Goal: Task Accomplishment & Management: Manage account settings

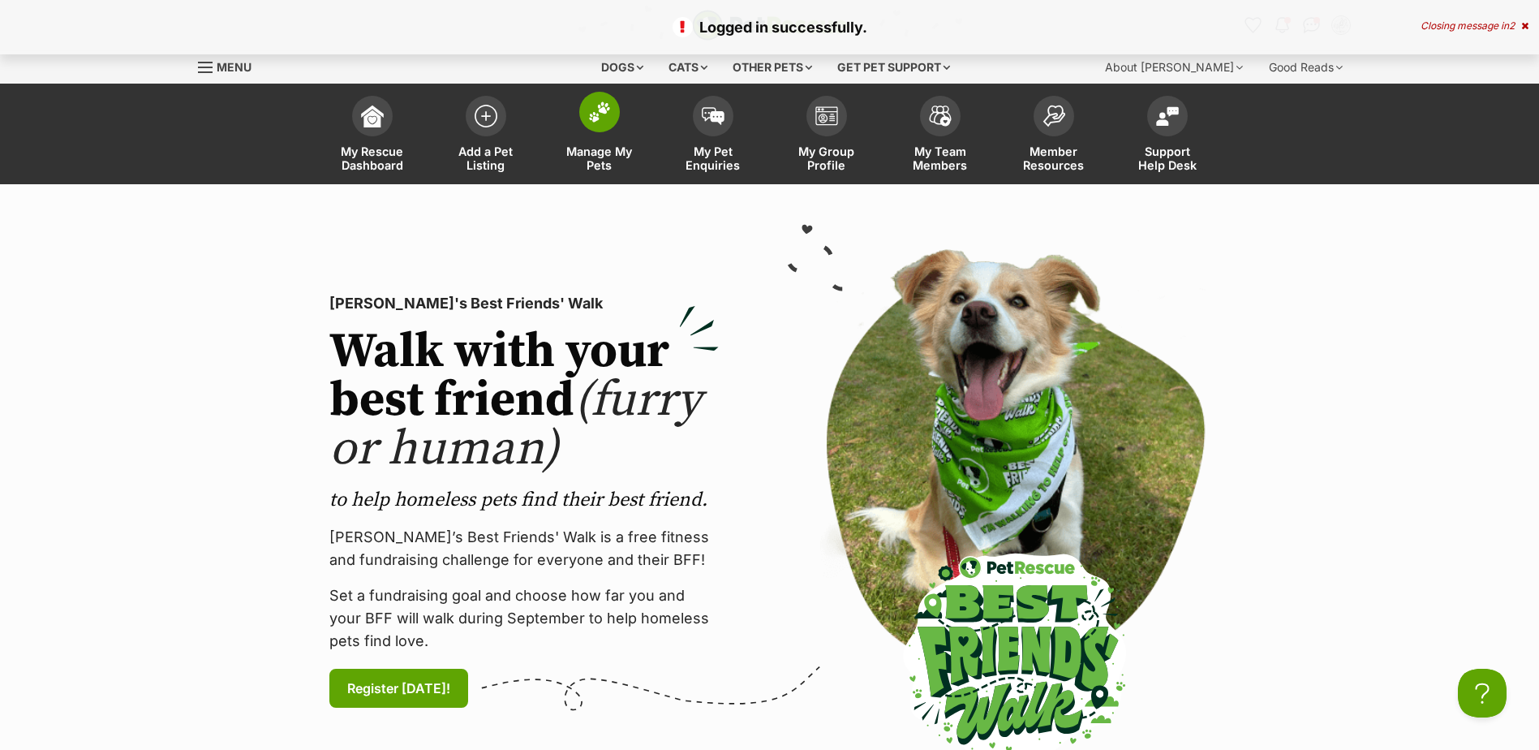
click at [596, 127] on span at bounding box center [599, 112] width 41 height 41
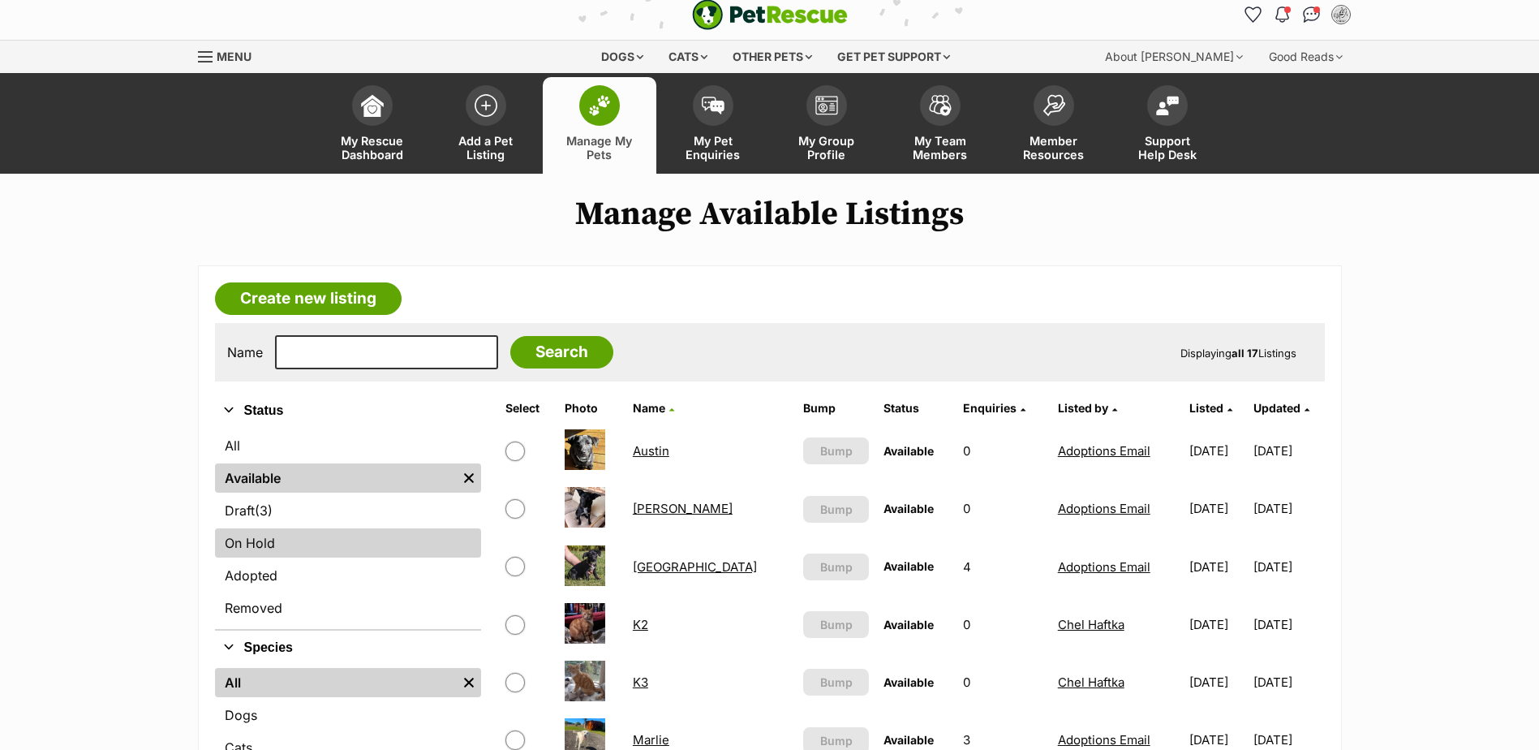
scroll to position [81, 0]
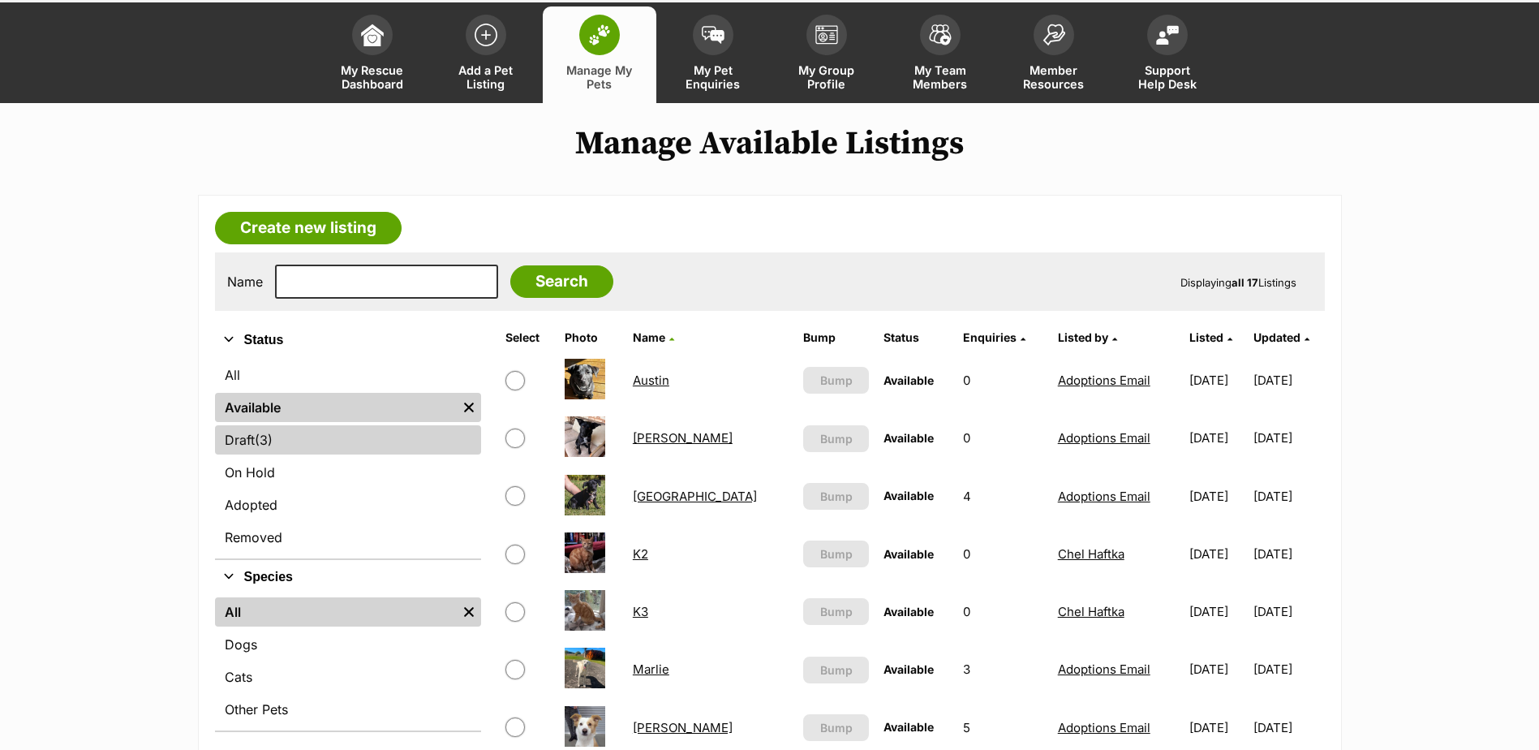
click at [307, 438] on link "Draft (3) Items" at bounding box center [348, 439] width 266 height 29
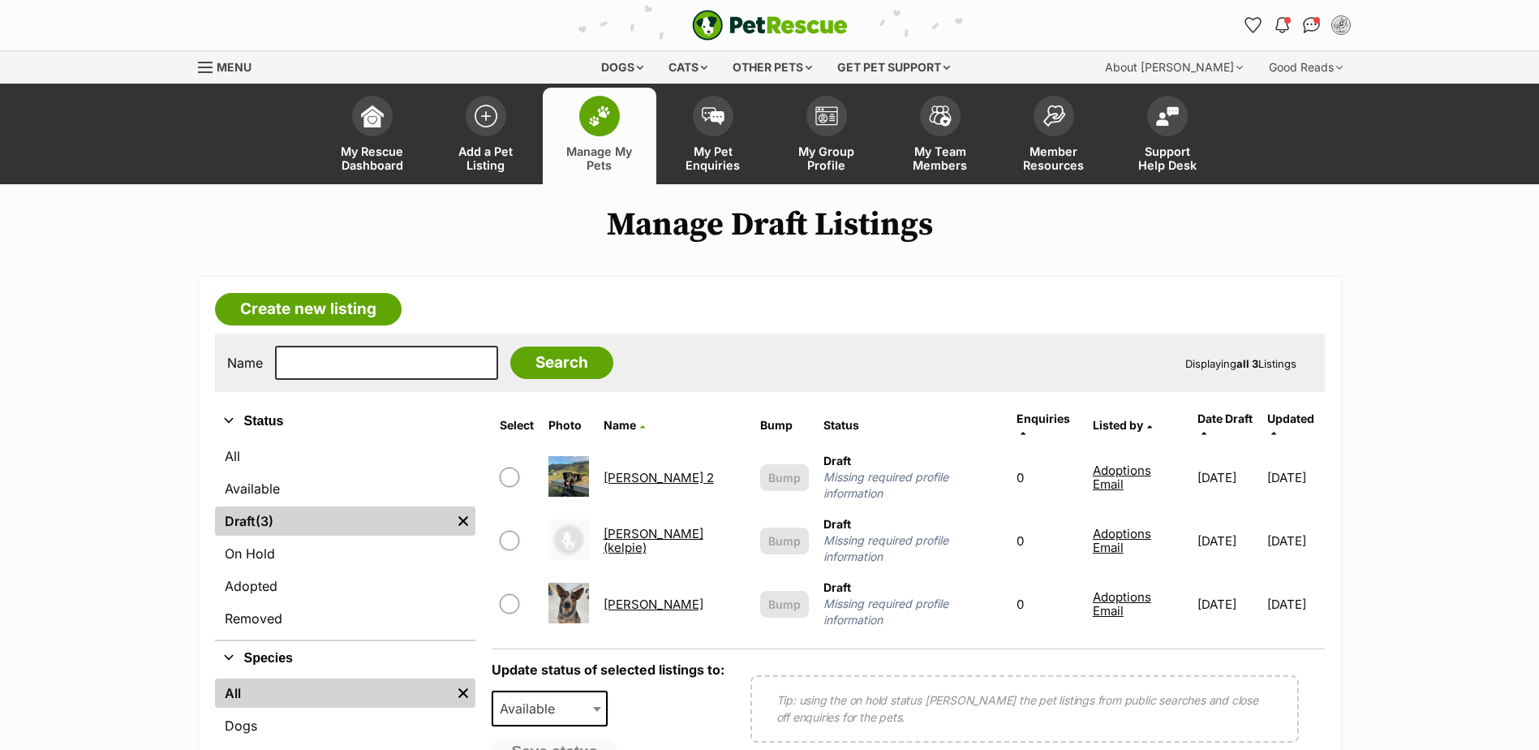
click at [633, 470] on link "Bob 2" at bounding box center [659, 477] width 110 height 15
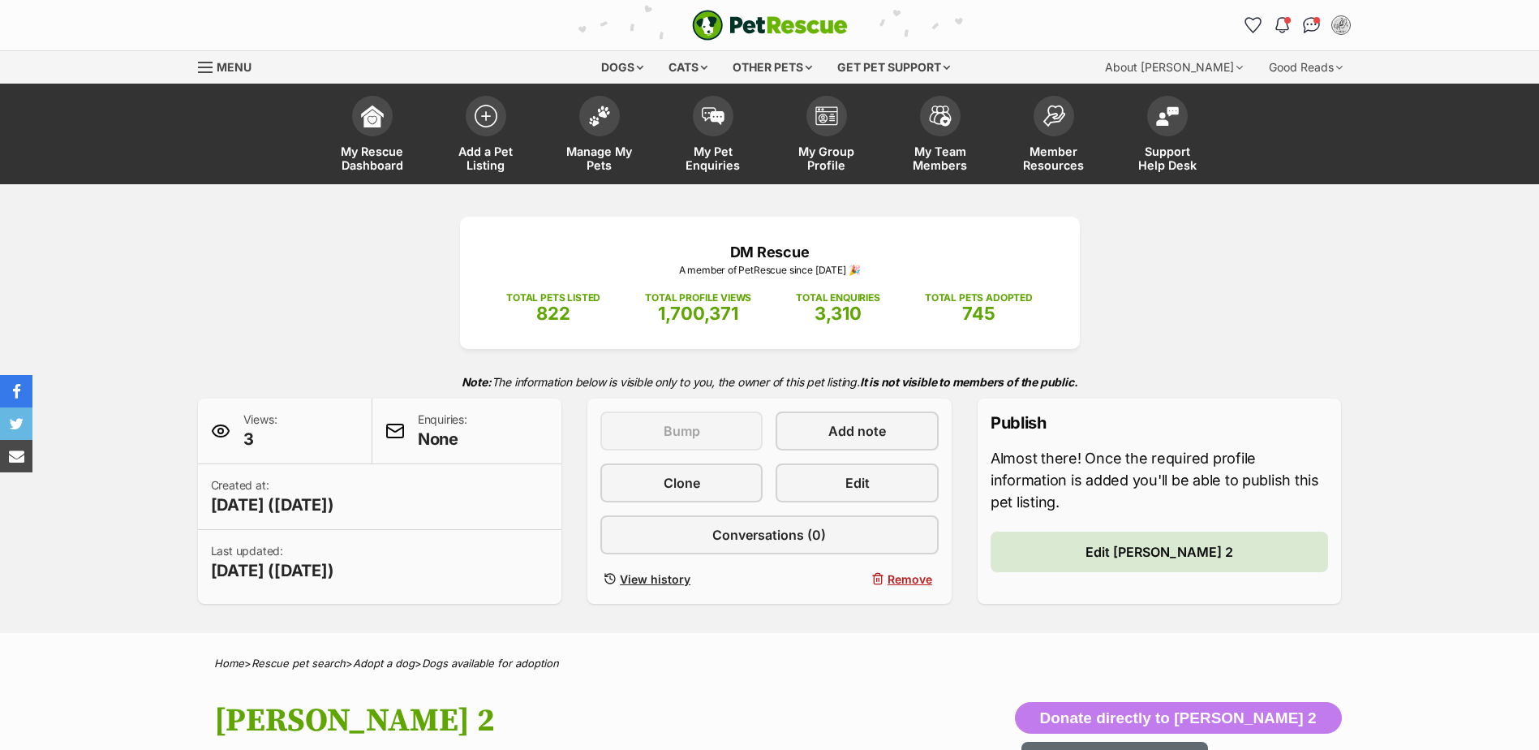
click at [832, 483] on link "Edit" at bounding box center [857, 482] width 162 height 39
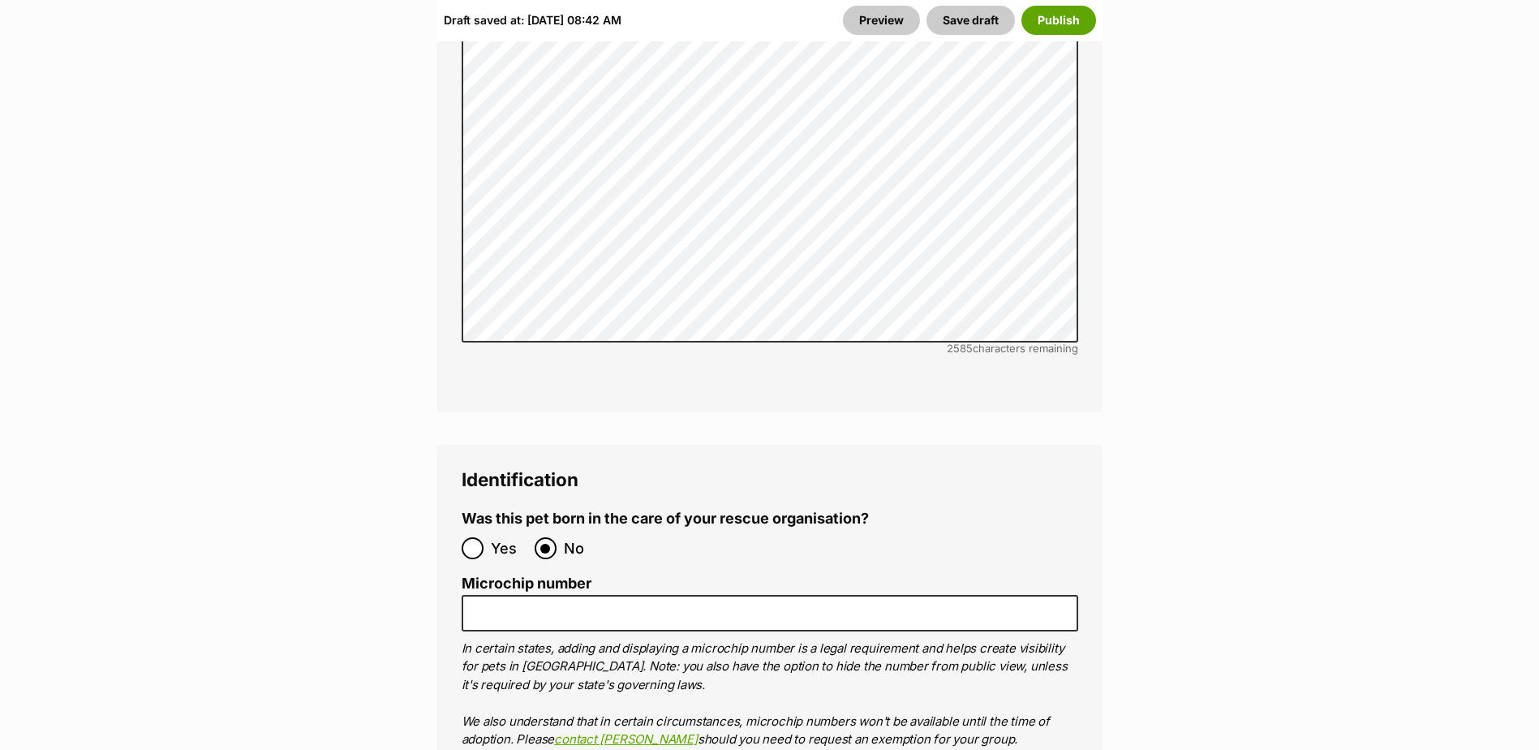
scroll to position [5760, 0]
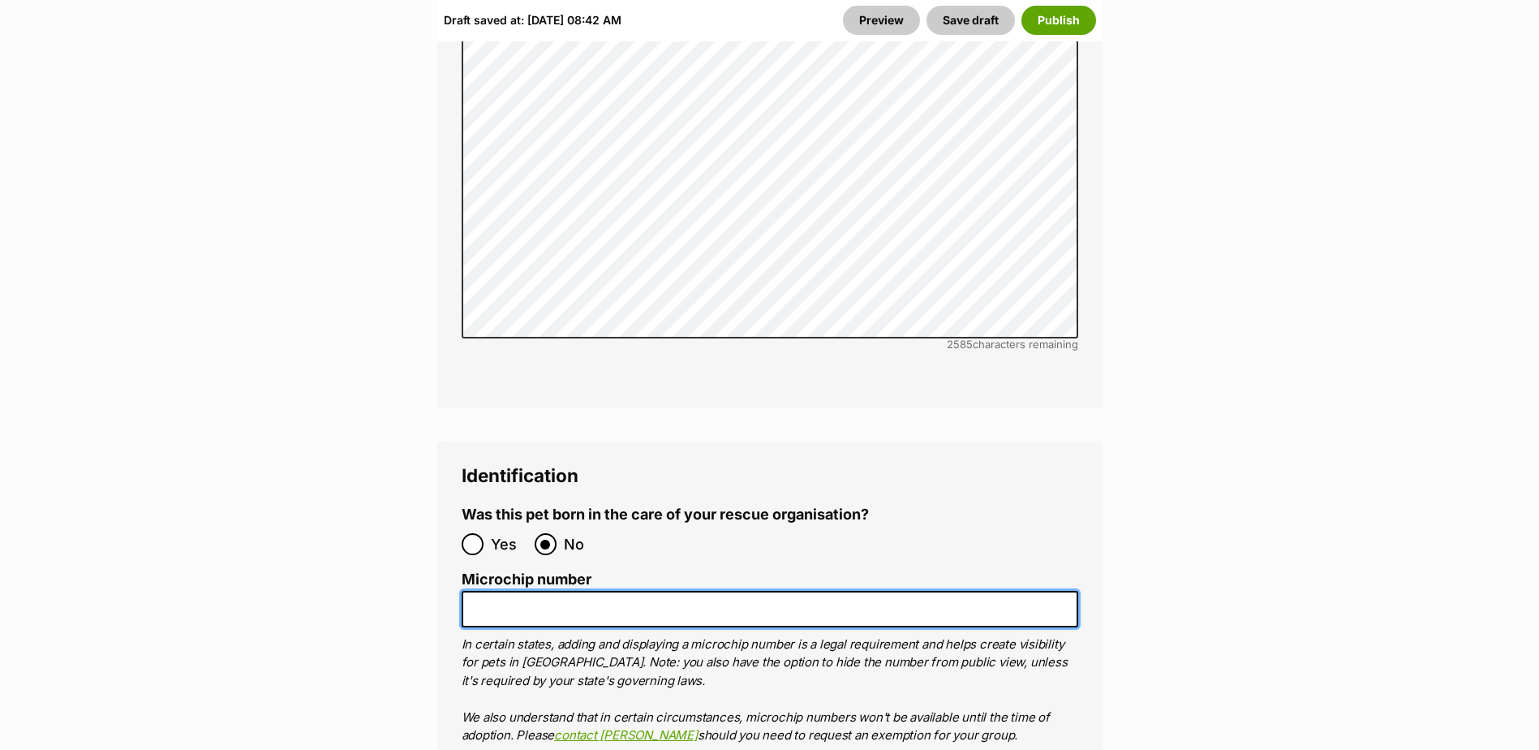
click at [572, 591] on input "Microchip number" at bounding box center [770, 609] width 617 height 37
paste input "953010006873824"
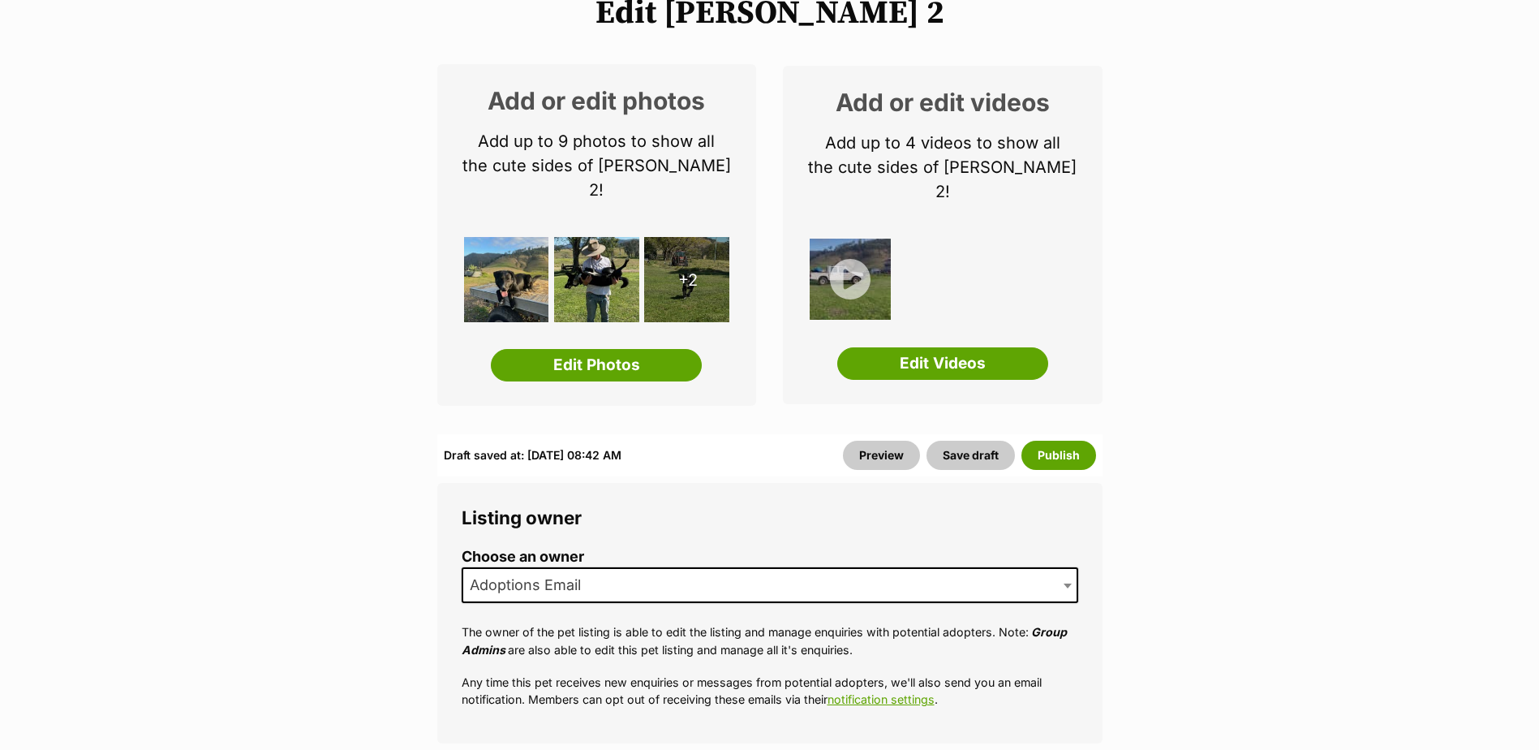
scroll to position [162, 0]
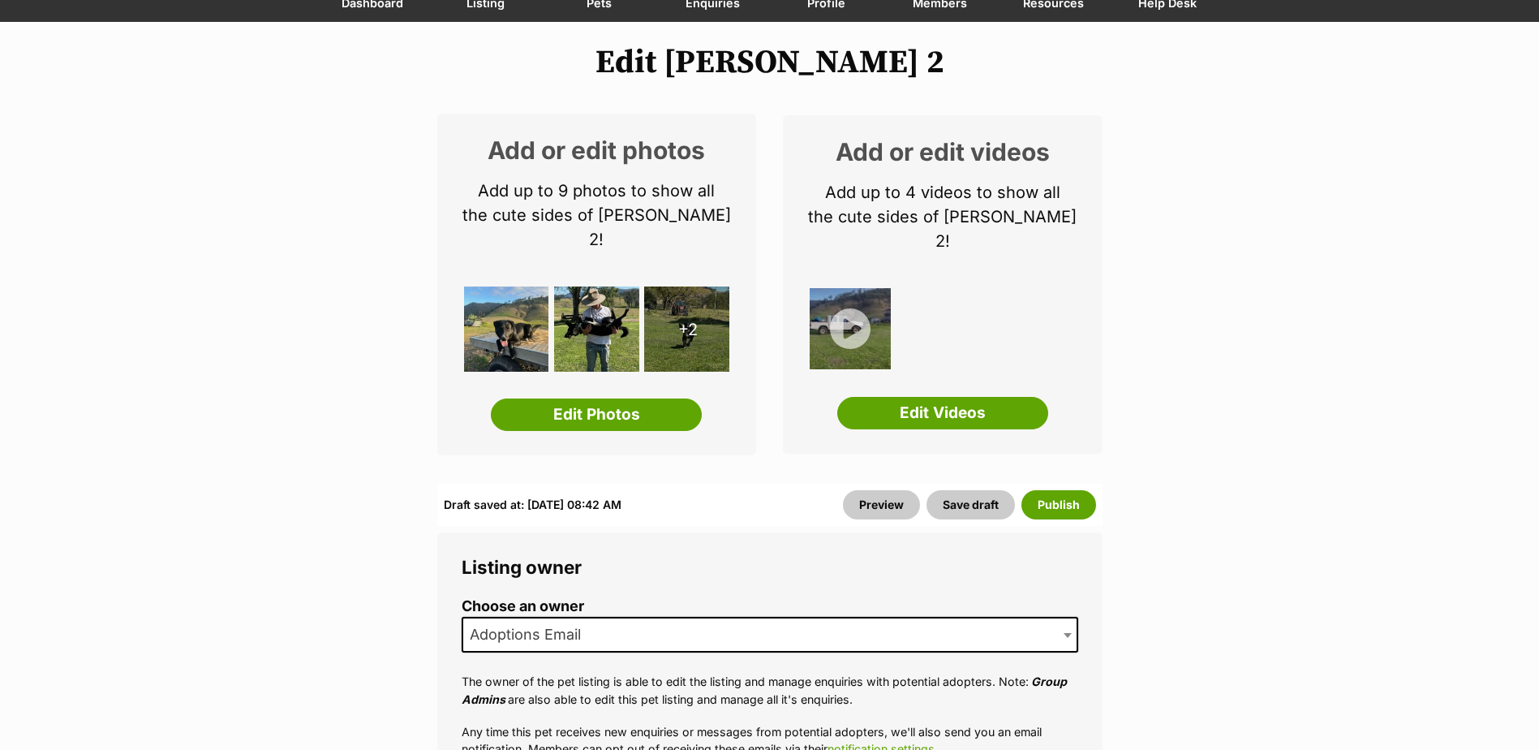
type input "953010006873824"
click at [503, 302] on img at bounding box center [506, 328] width 85 height 85
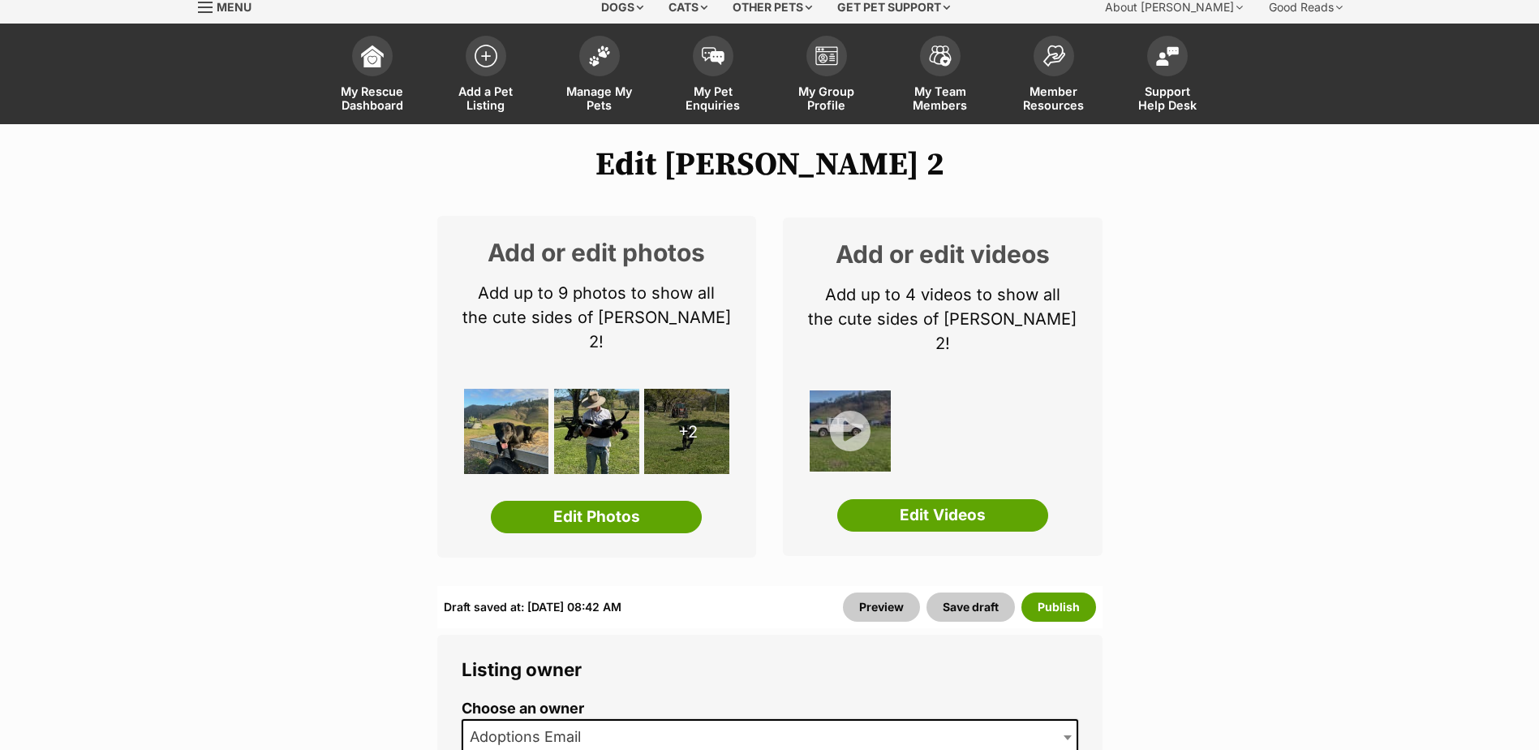
scroll to position [0, 0]
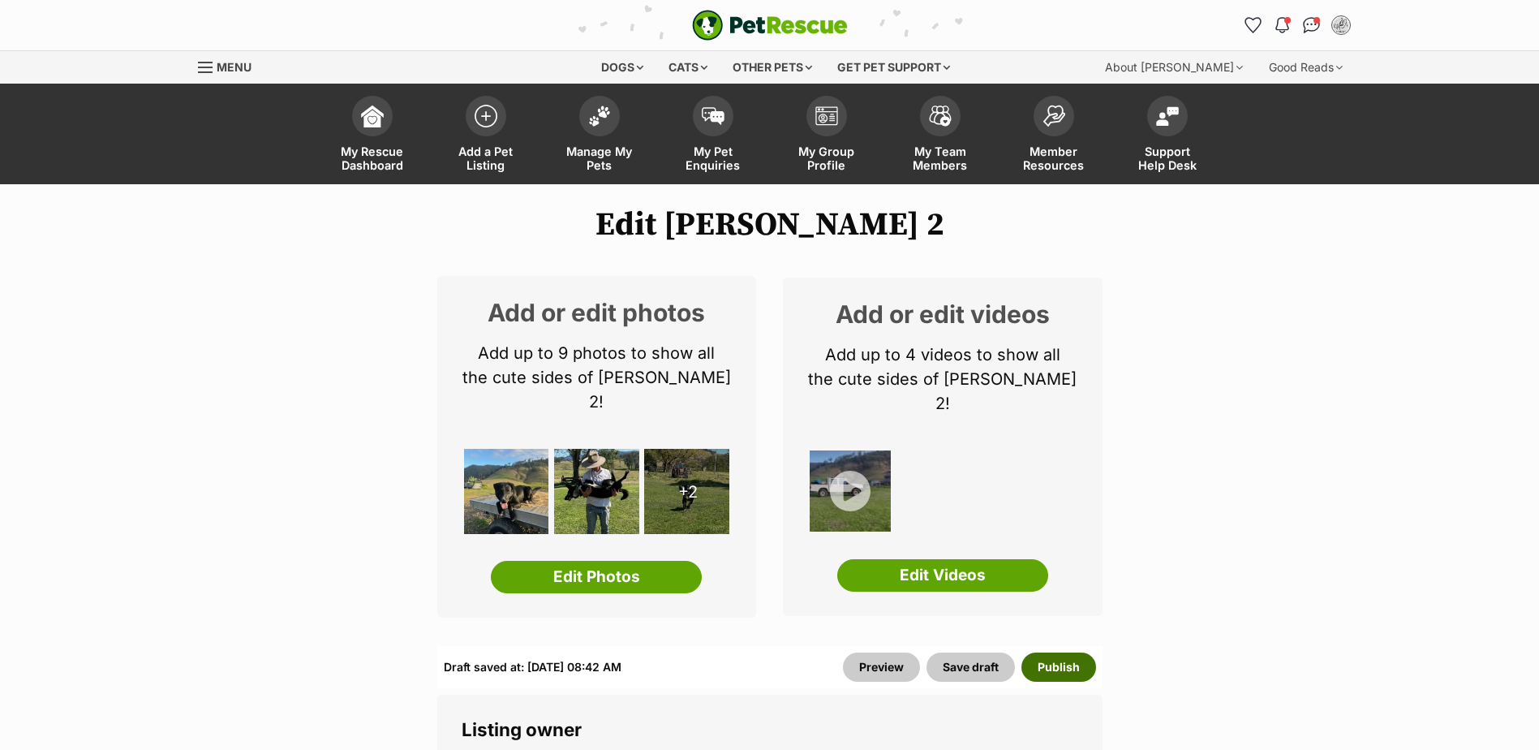
click at [1061, 652] on button "Publish" at bounding box center [1058, 666] width 75 height 29
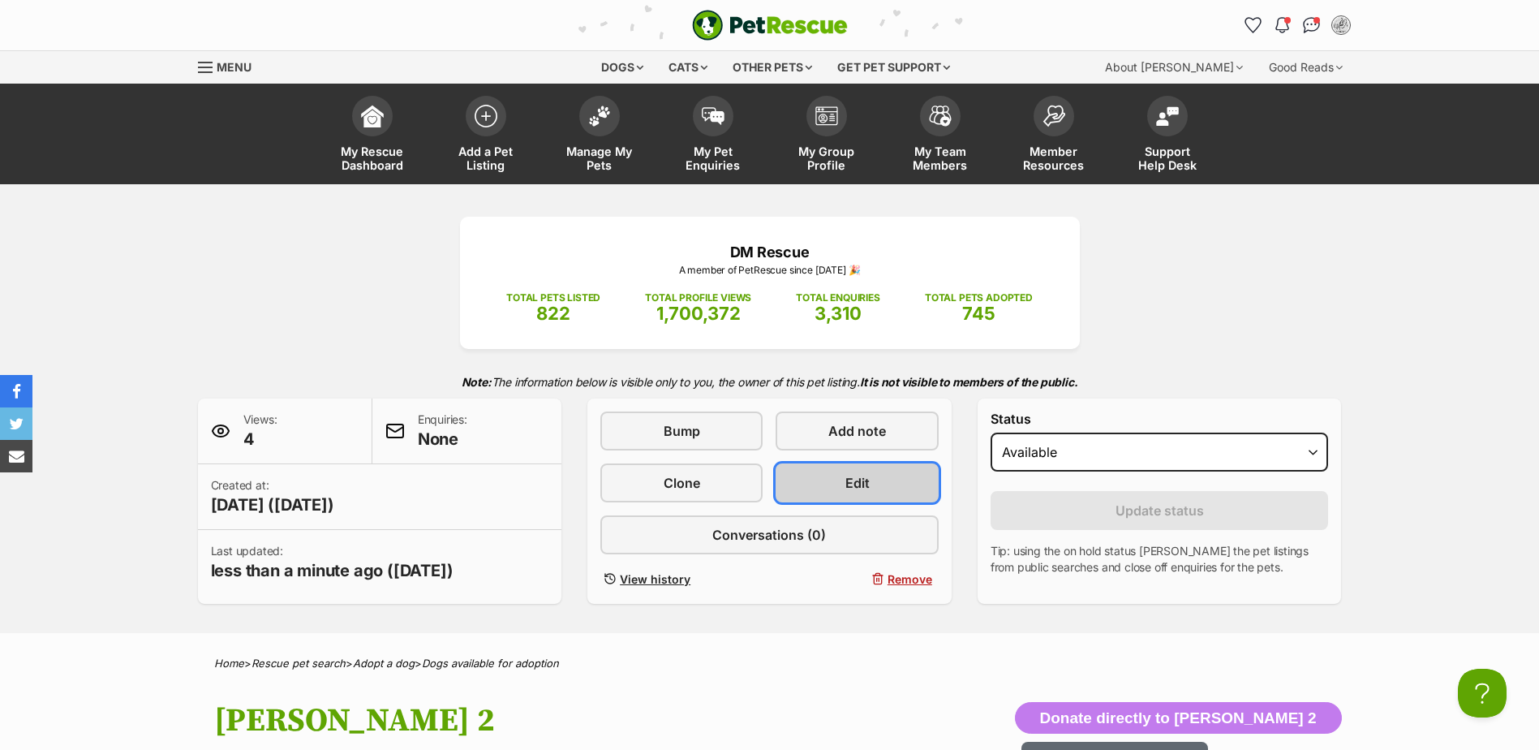
click at [827, 495] on link "Edit" at bounding box center [857, 482] width 162 height 39
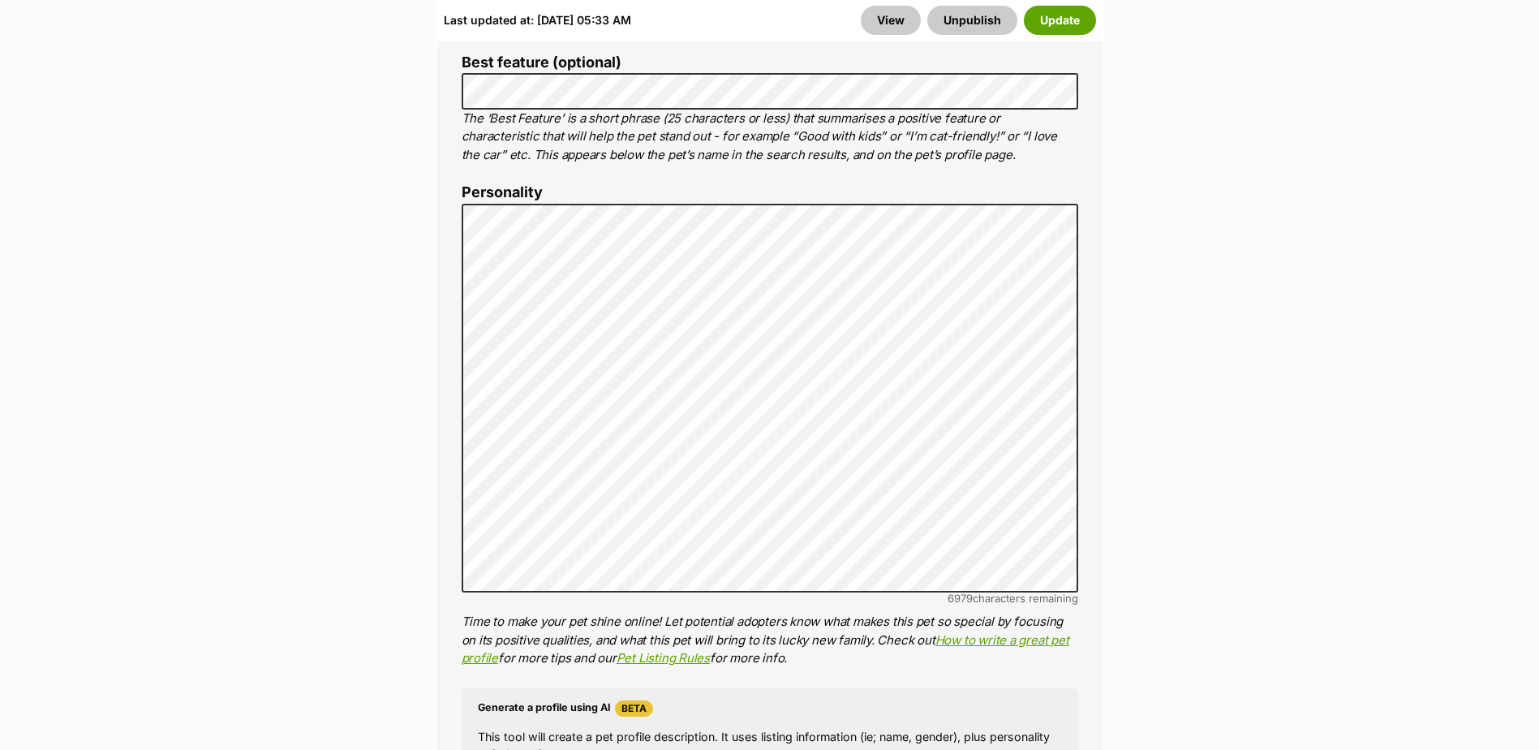
scroll to position [1217, 0]
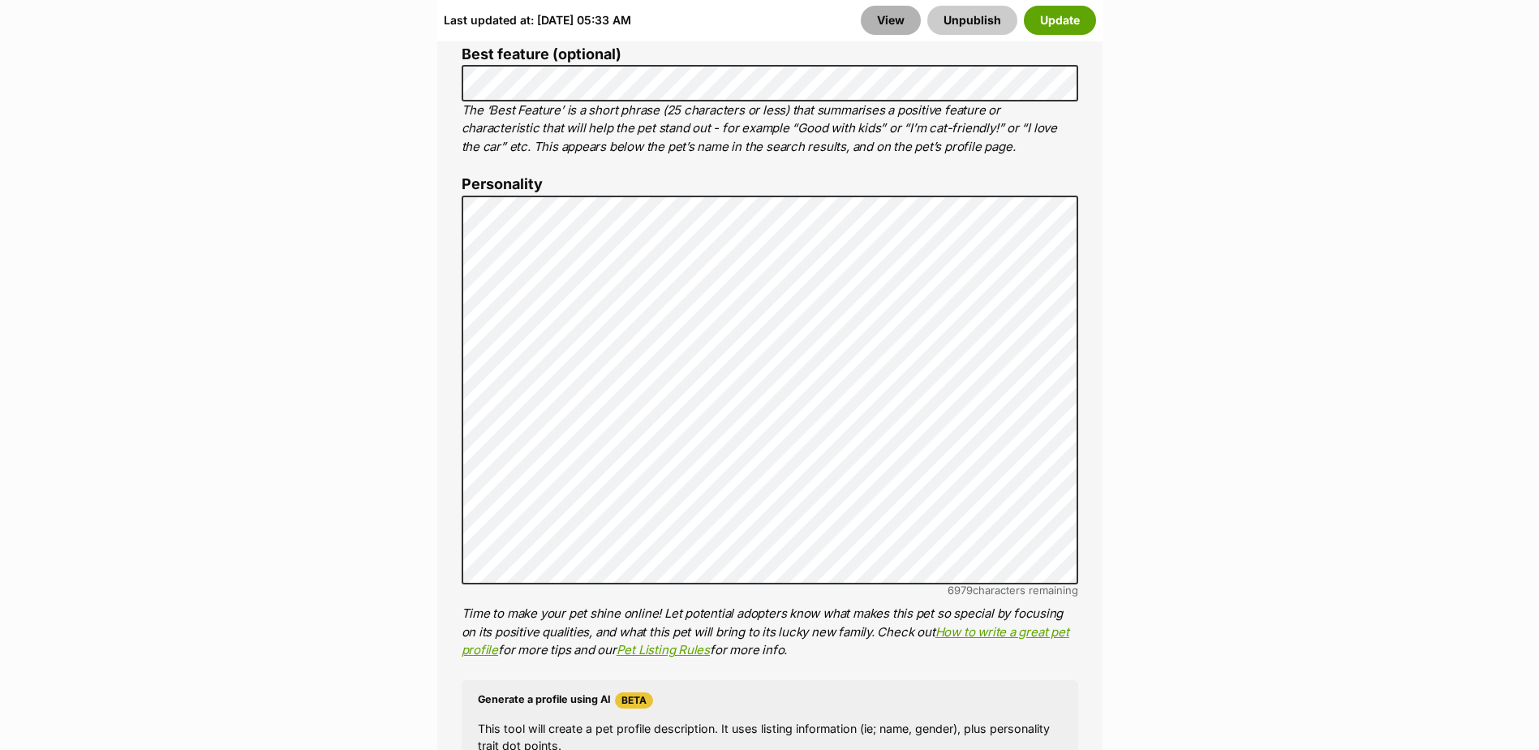
click at [902, 15] on link "View" at bounding box center [891, 20] width 60 height 29
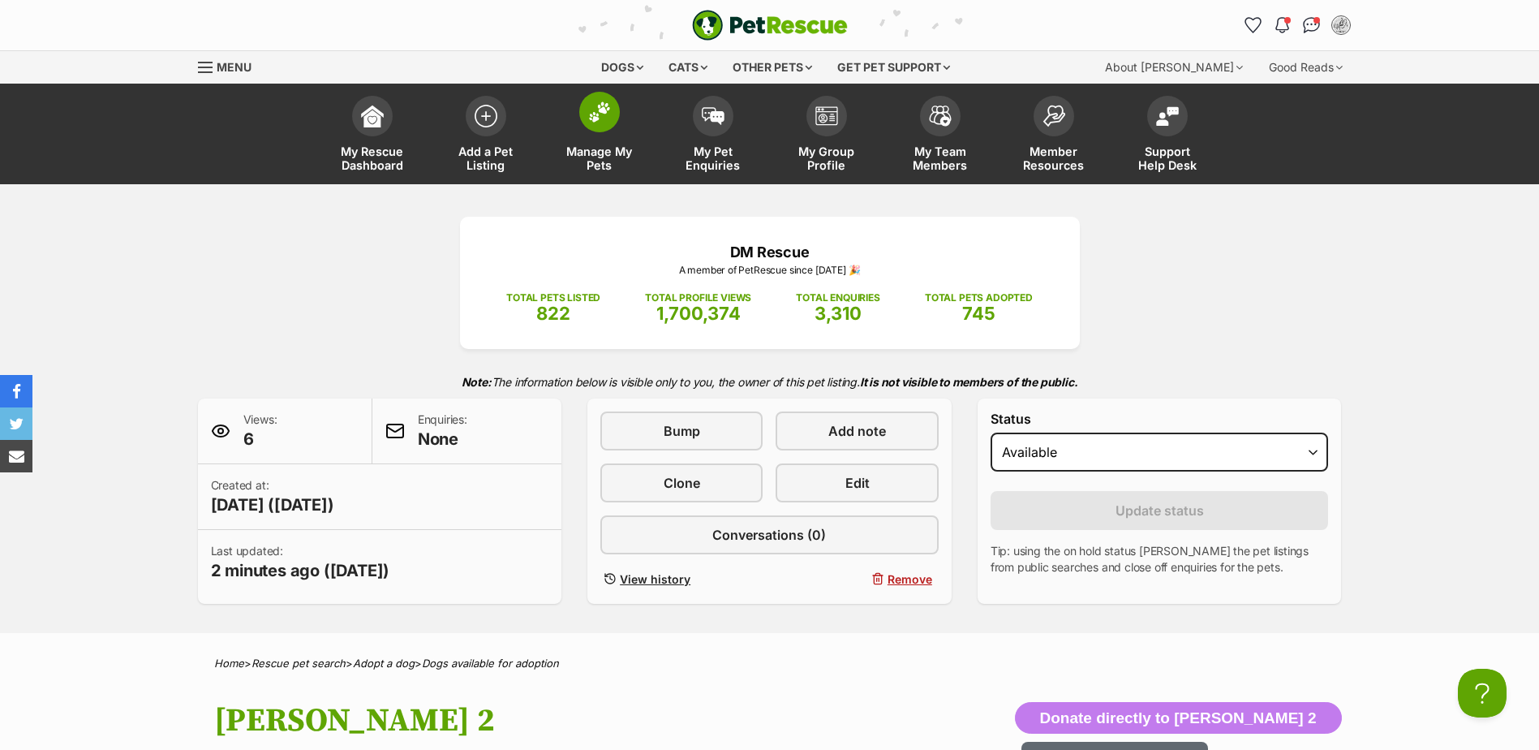
click at [618, 131] on link "Manage My Pets" at bounding box center [600, 136] width 114 height 97
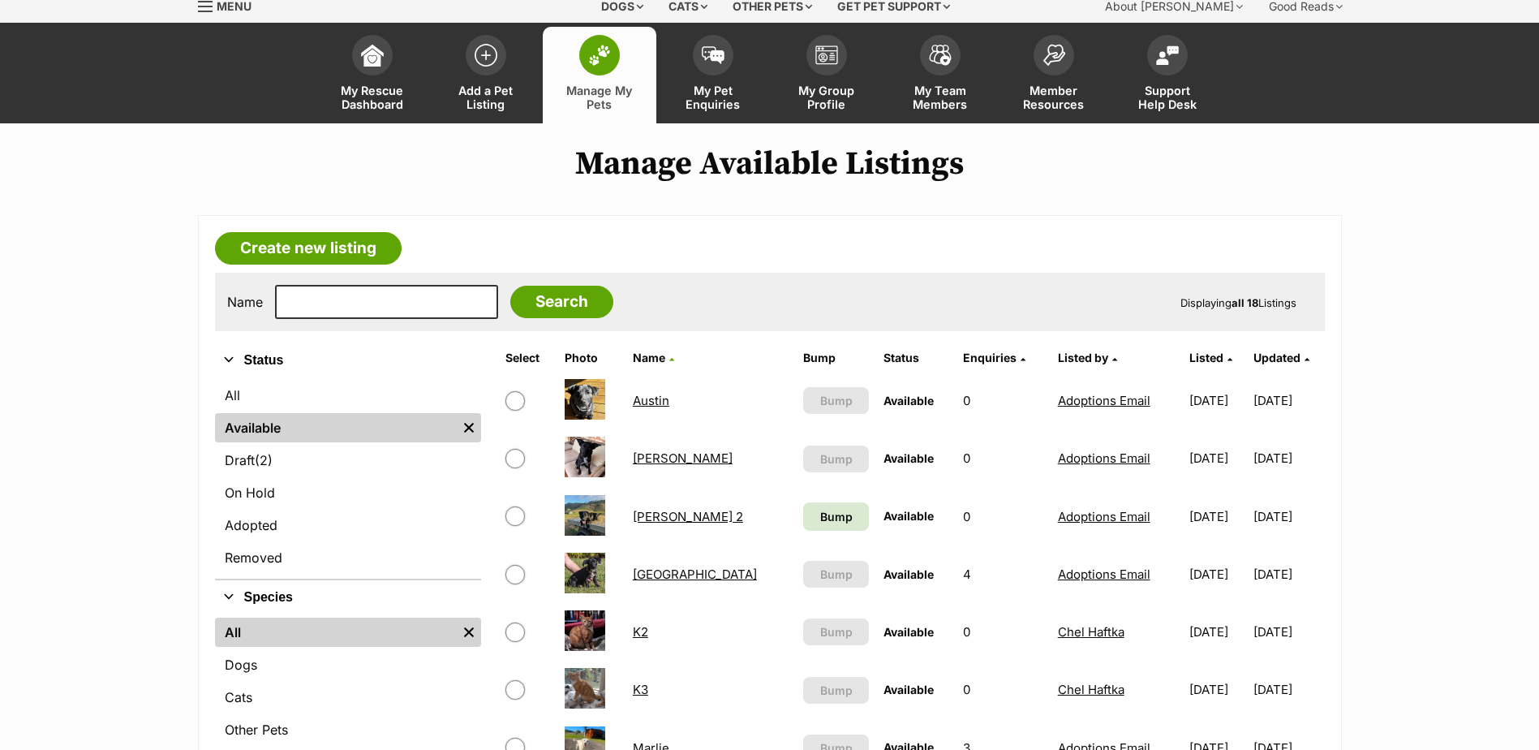
scroll to position [162, 0]
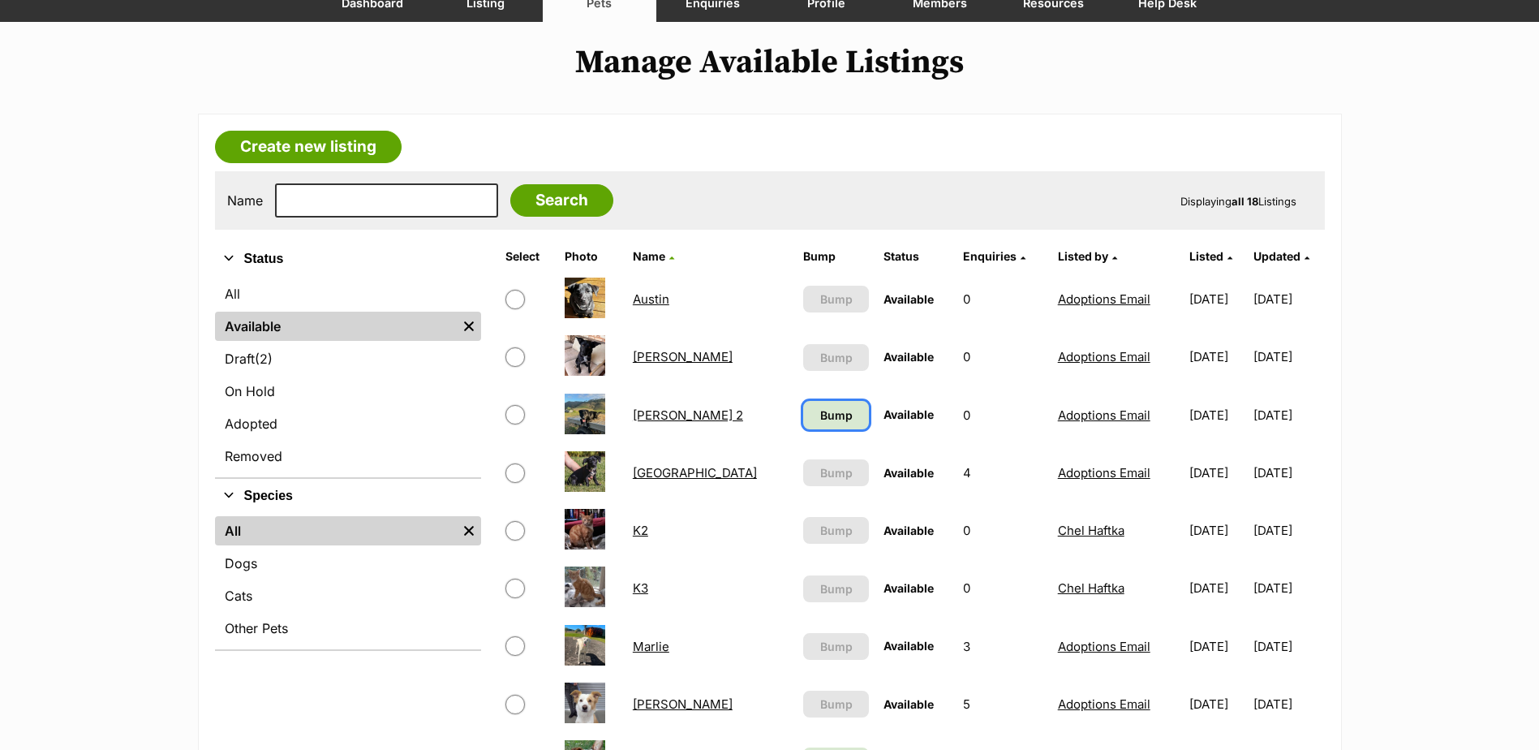
click at [803, 425] on link "Bump" at bounding box center [835, 415] width 65 height 28
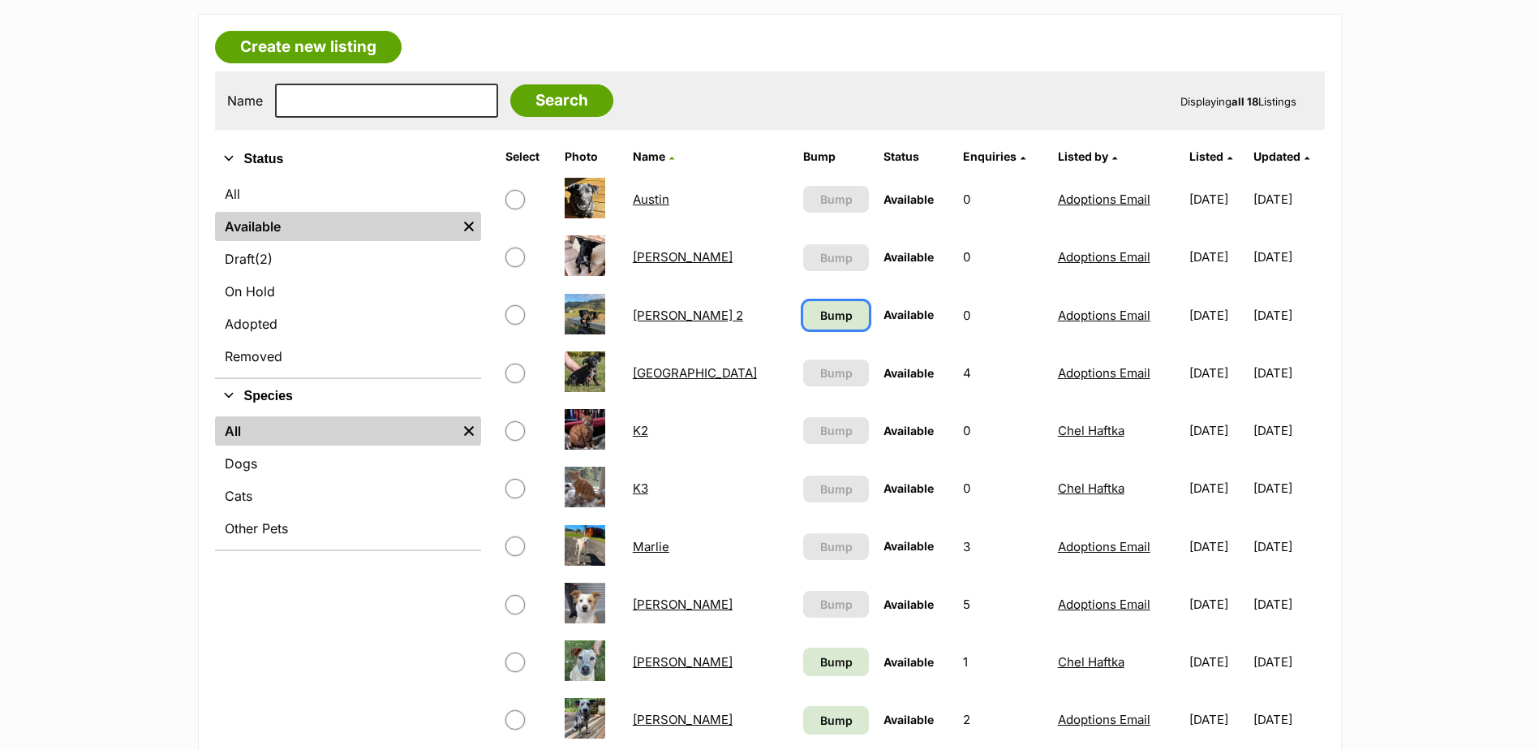
scroll to position [487, 0]
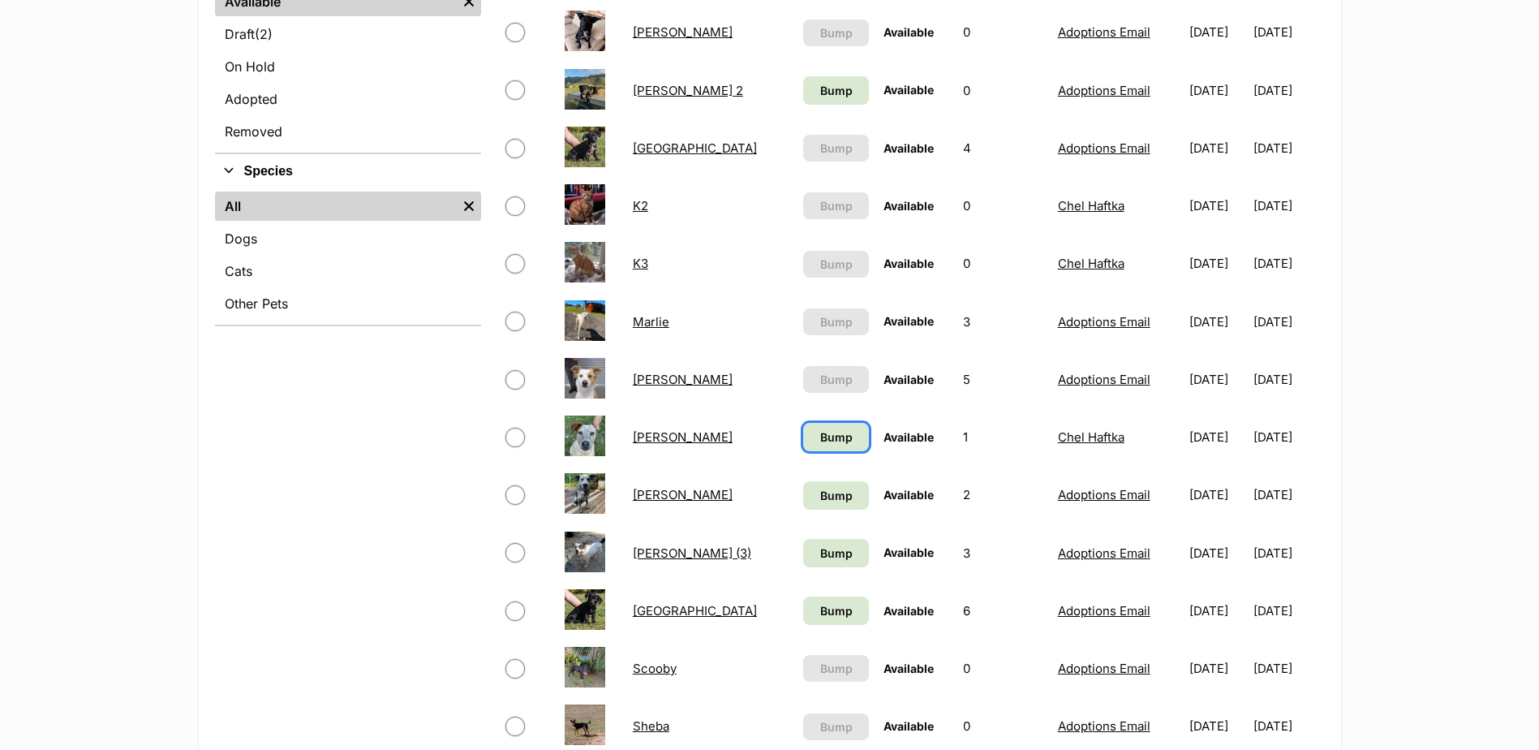
click at [820, 436] on span "Bump" at bounding box center [836, 436] width 32 height 17
click at [820, 497] on span "Bump" at bounding box center [836, 495] width 32 height 17
click at [820, 548] on span "Bump" at bounding box center [836, 552] width 32 height 17
click at [820, 611] on span "Bump" at bounding box center [836, 610] width 32 height 17
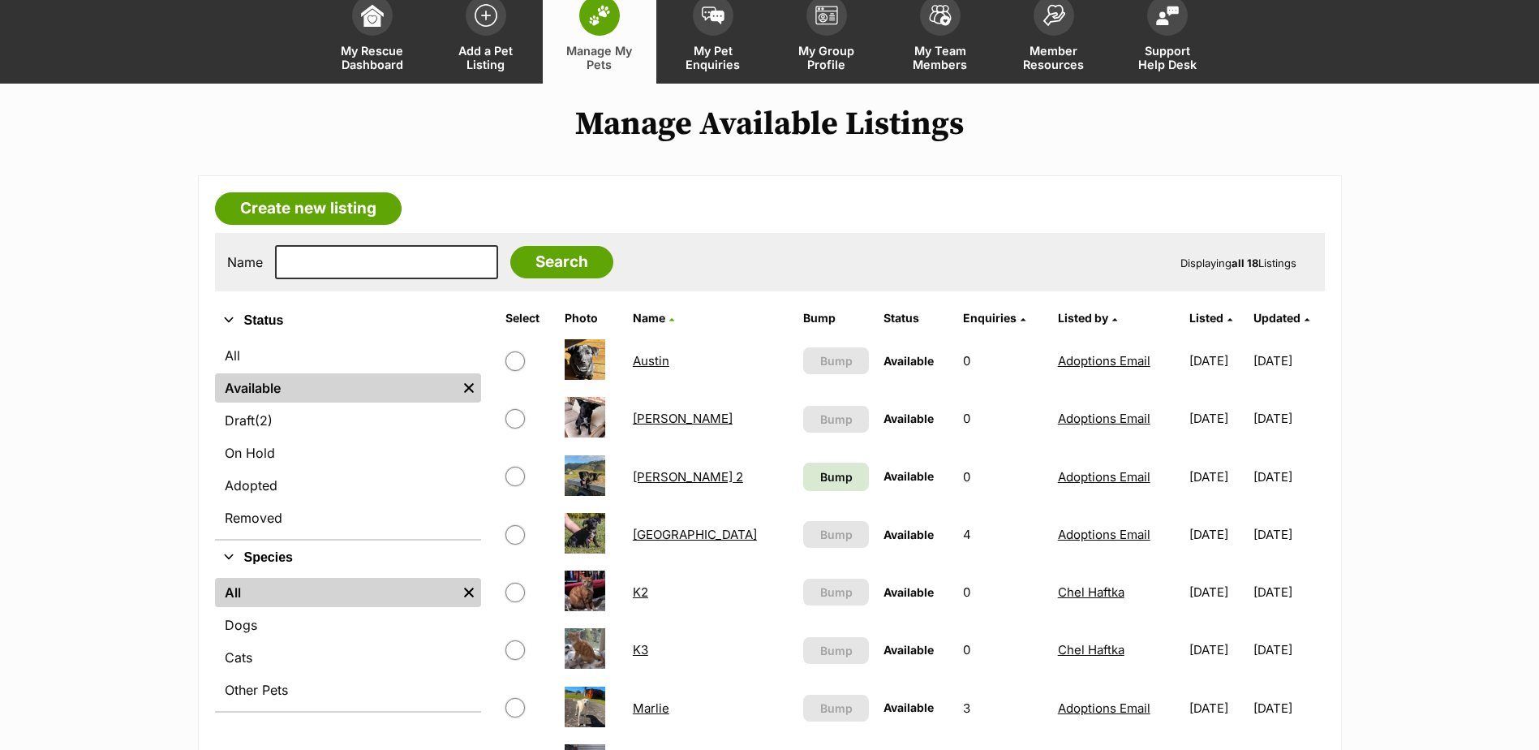
scroll to position [0, 0]
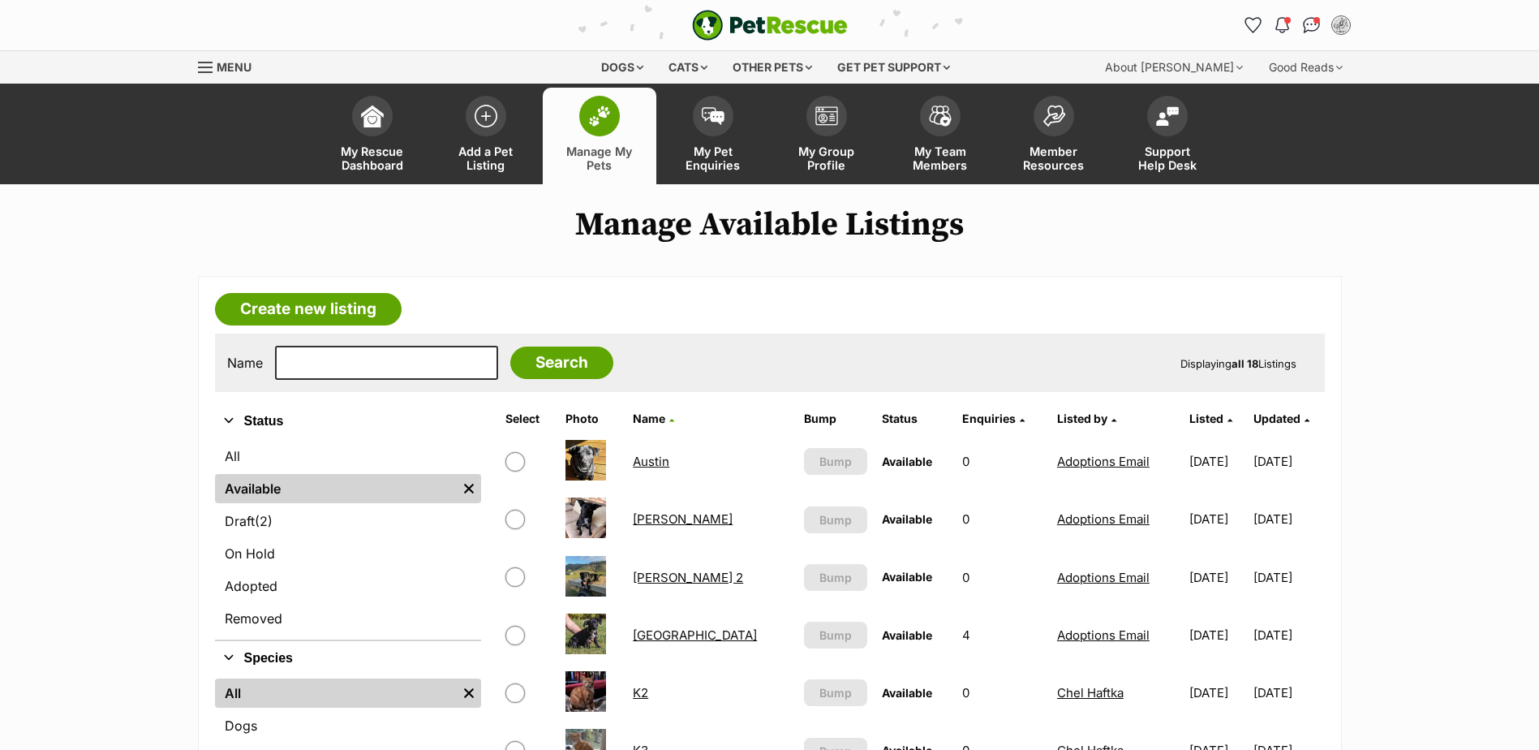
scroll to position [325, 0]
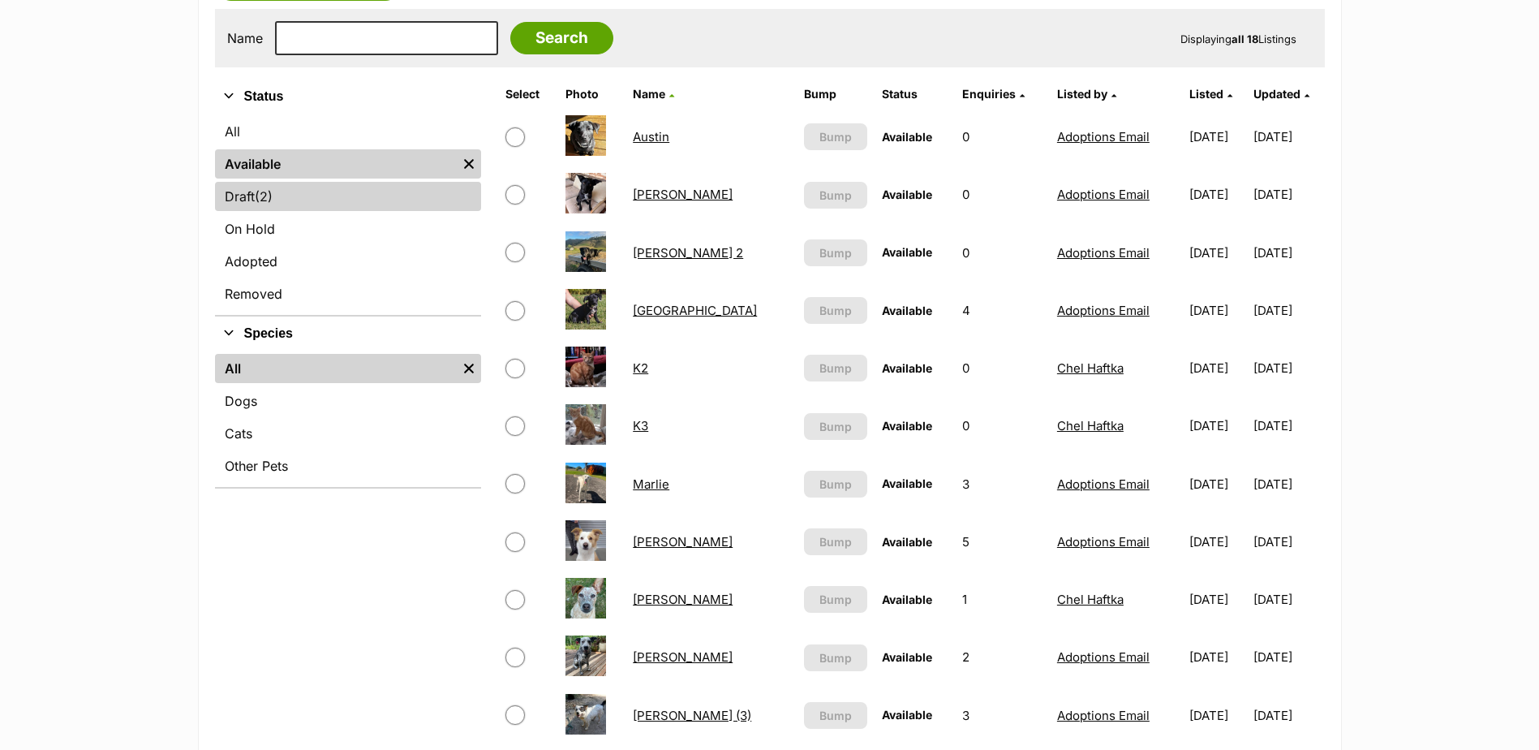
click at [310, 204] on link "Draft (2) Items" at bounding box center [348, 196] width 266 height 29
